Goal: Task Accomplishment & Management: Manage account settings

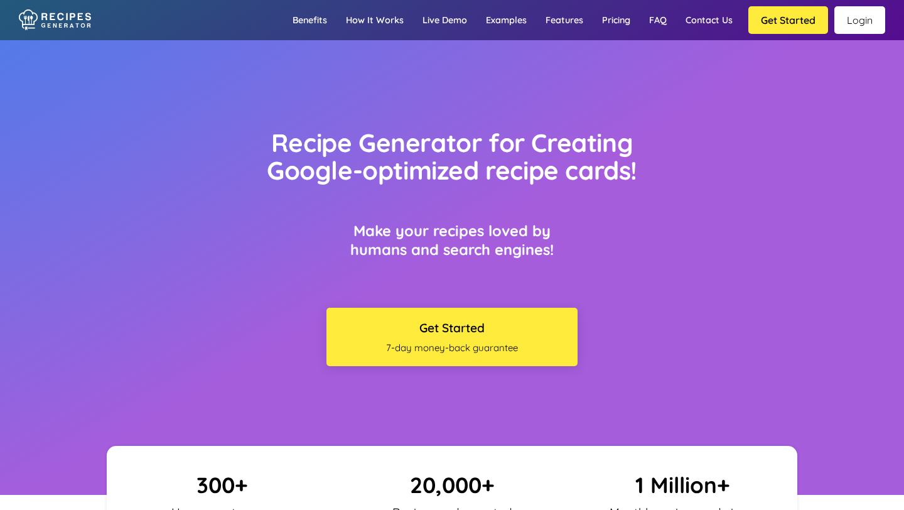
scroll to position [6621, 0]
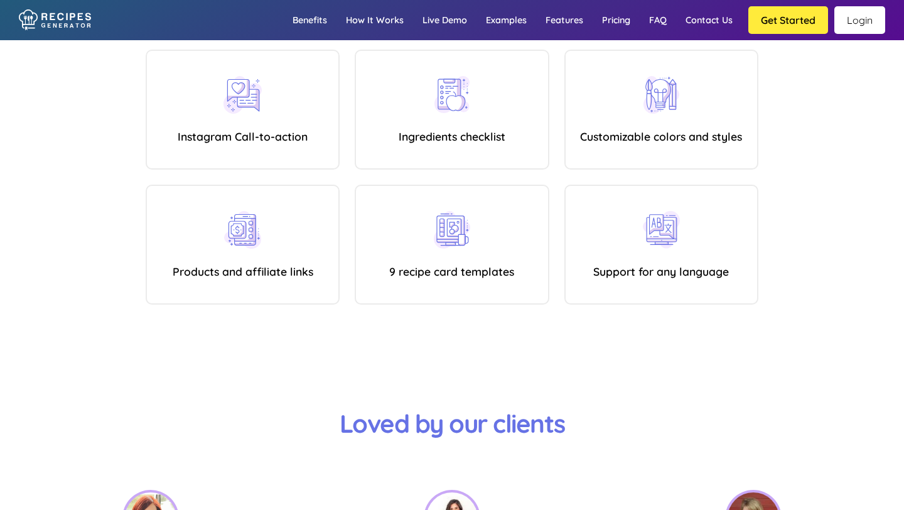
click at [866, 19] on link "Login" at bounding box center [860, 20] width 51 height 28
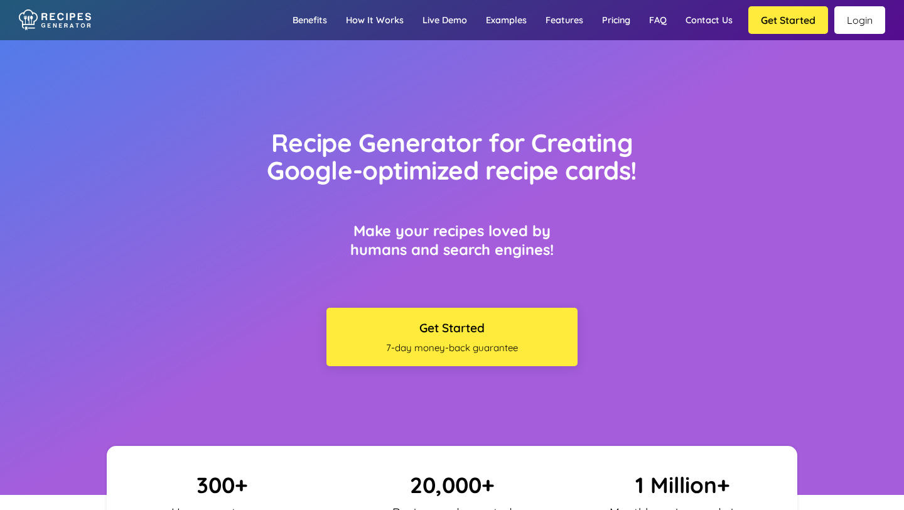
scroll to position [6621, 0]
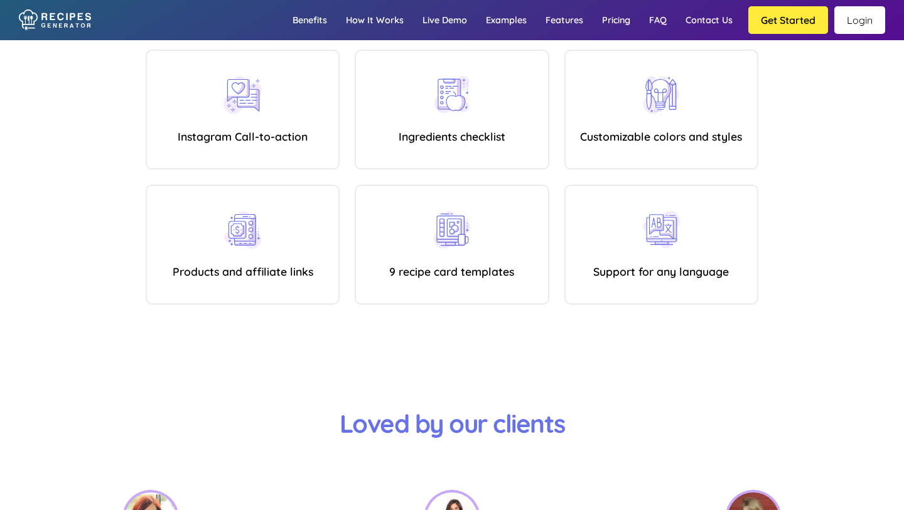
click at [852, 18] on link "Login" at bounding box center [860, 20] width 51 height 28
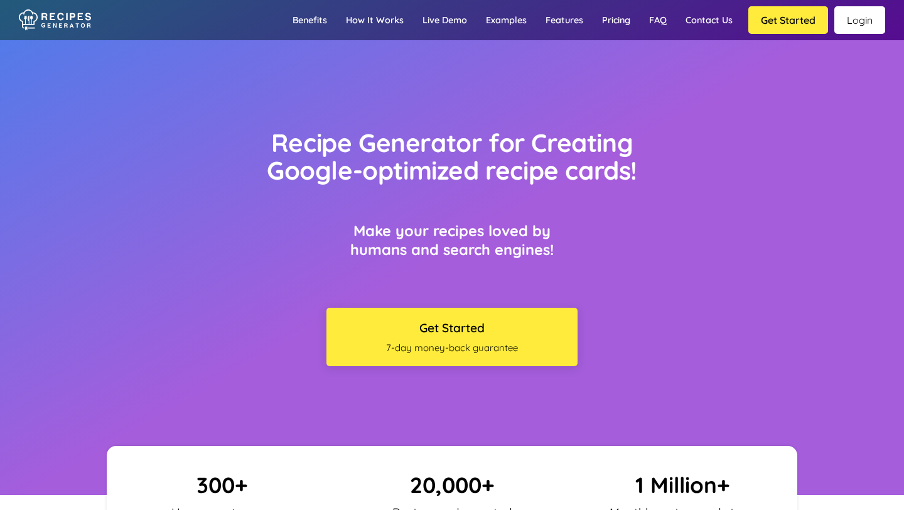
scroll to position [6621, 0]
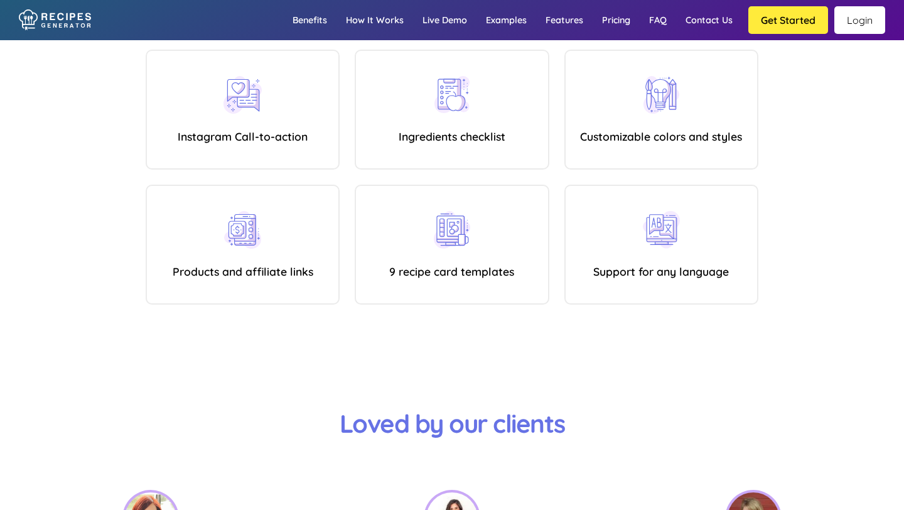
click at [858, 25] on link "Login" at bounding box center [860, 20] width 51 height 28
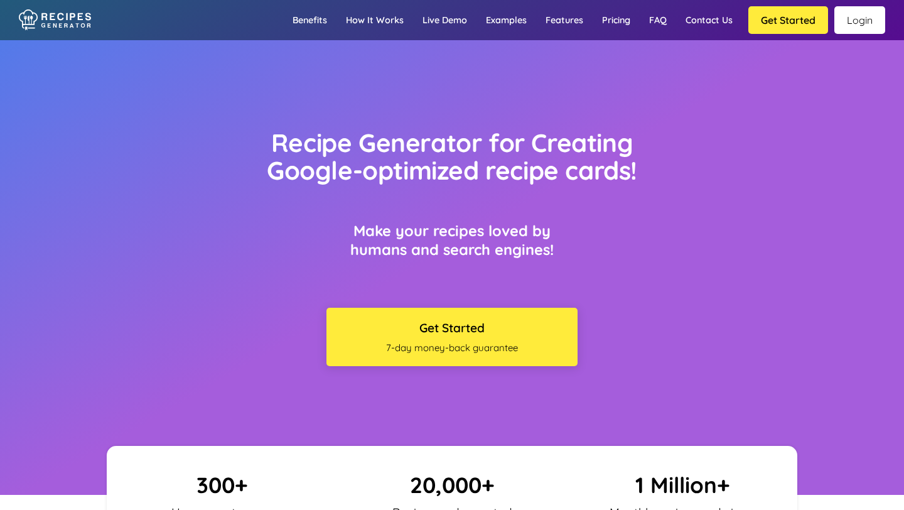
scroll to position [6621, 0]
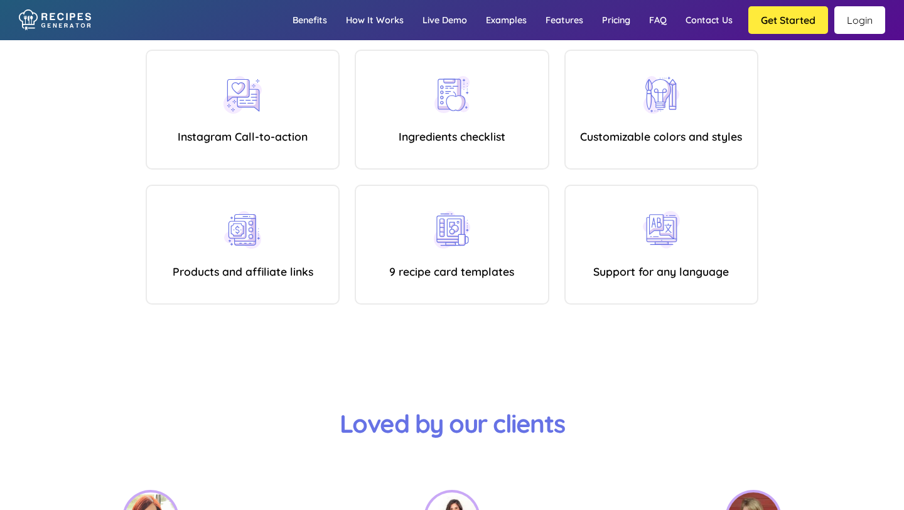
click at [865, 19] on link "Login" at bounding box center [860, 20] width 51 height 28
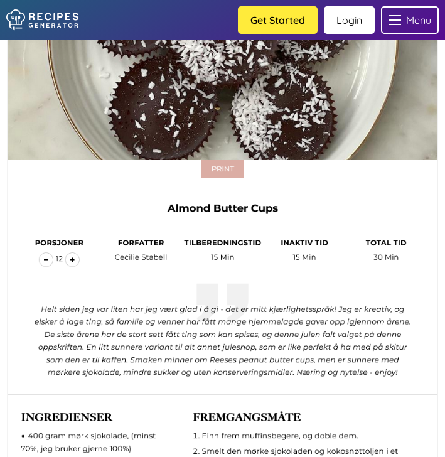
scroll to position [7641, 0]
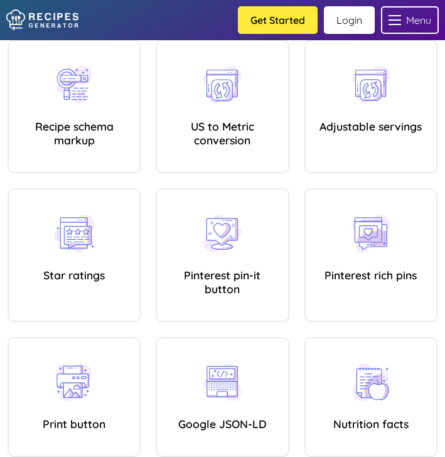
click at [352, 18] on link "Login" at bounding box center [349, 20] width 51 height 28
